Goal: Task Accomplishment & Management: Manage account settings

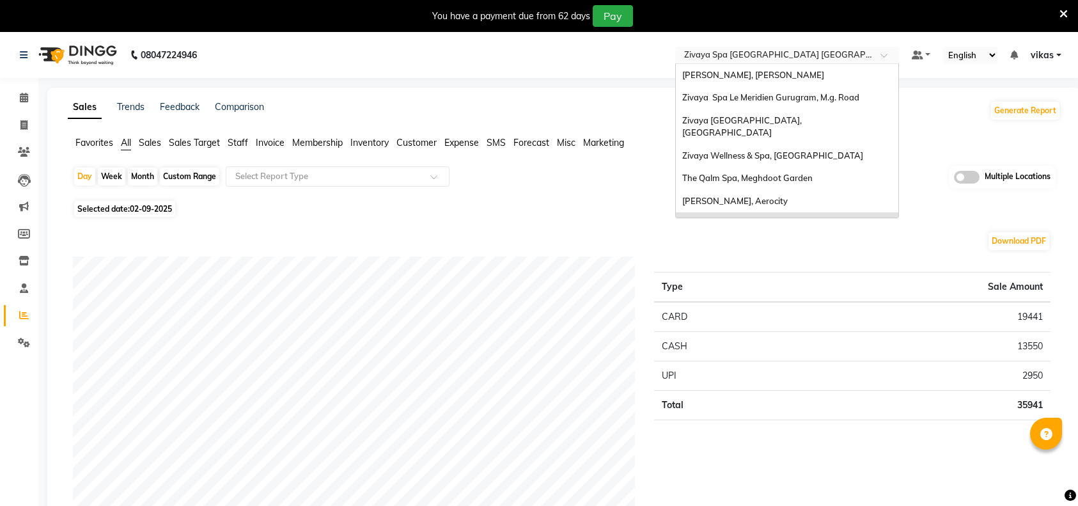
click at [698, 54] on input "text" at bounding box center [773, 56] width 185 height 13
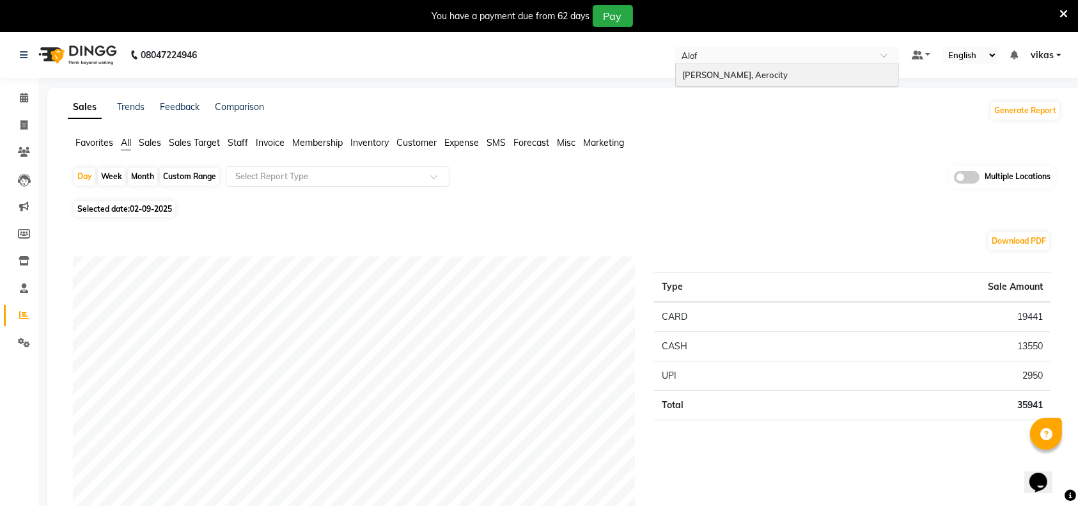
type input "Aloft"
click at [701, 64] on div "[PERSON_NAME], Aerocity" at bounding box center [787, 75] width 222 height 23
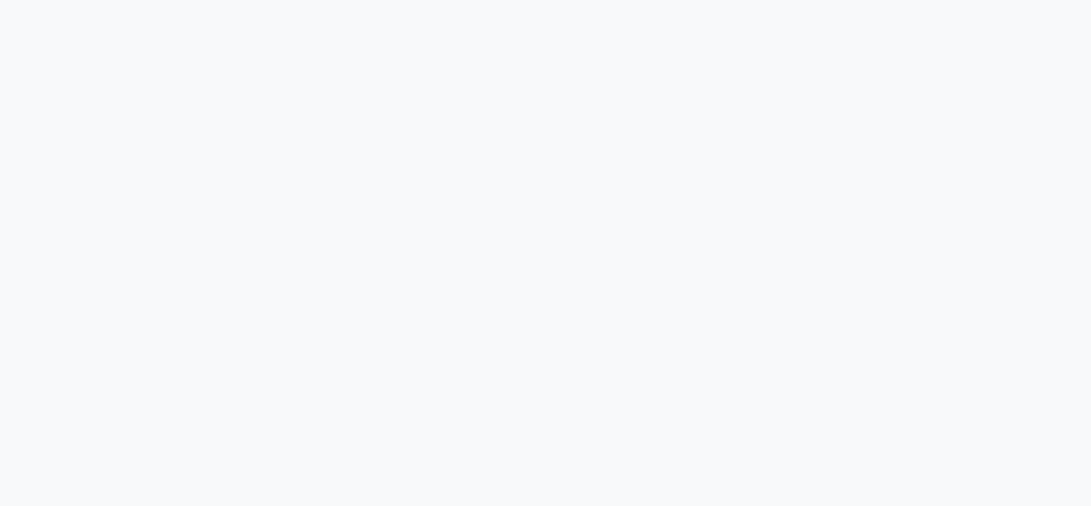
drag, startPoint x: 0, startPoint y: 0, endPoint x: 38, endPoint y: 388, distance: 389.8
click at [38, 388] on div at bounding box center [545, 253] width 1091 height 506
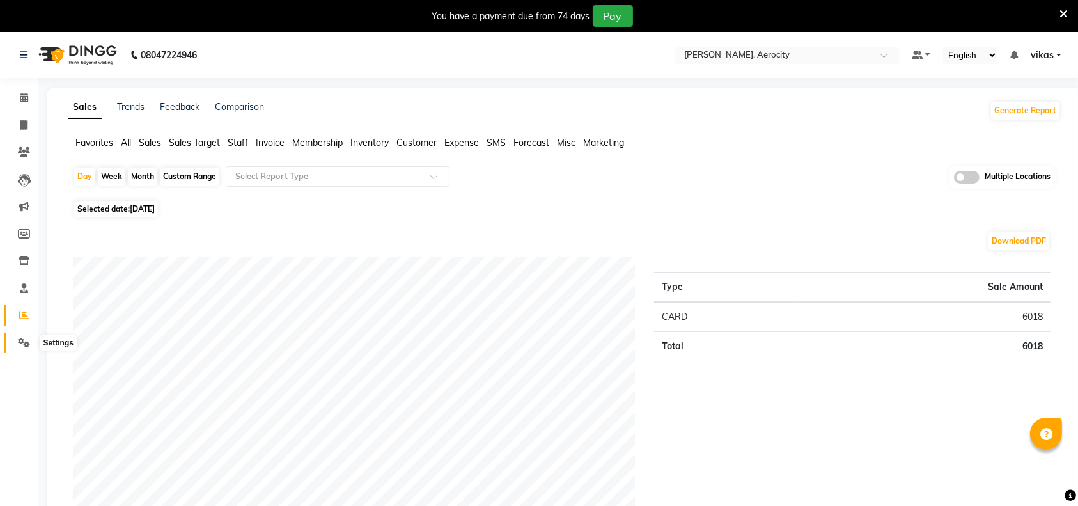
click at [18, 346] on icon at bounding box center [24, 342] width 12 height 10
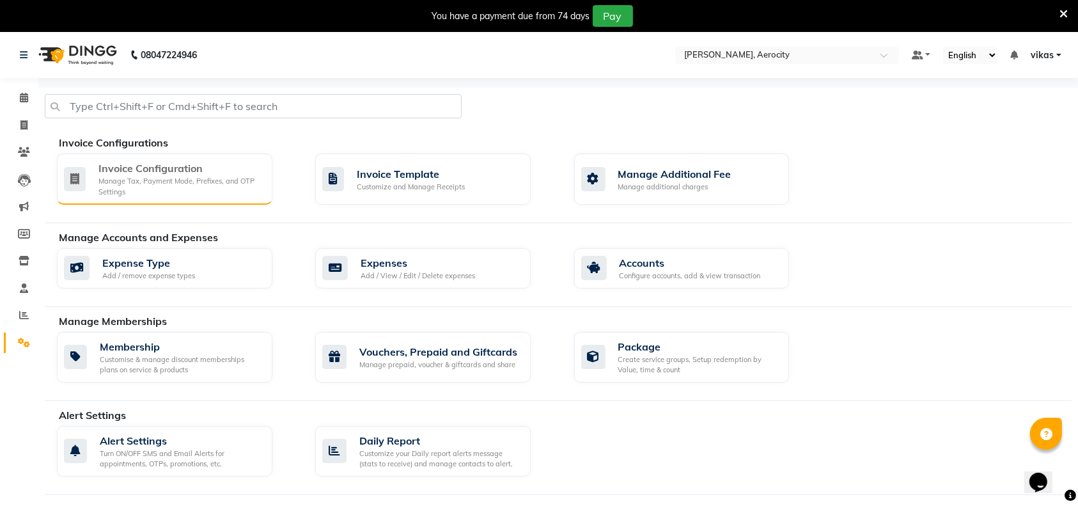
click at [109, 177] on div "Manage Tax, Payment Mode, Prefixes, and OTP Settings" at bounding box center [180, 186] width 164 height 21
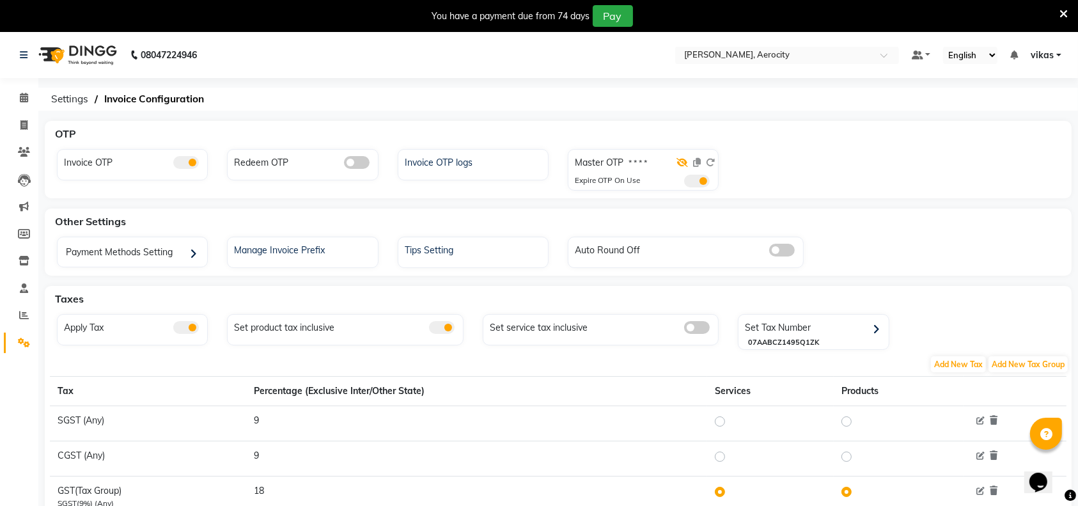
click at [685, 161] on icon at bounding box center [682, 162] width 12 height 9
click at [695, 164] on icon at bounding box center [697, 162] width 8 height 9
